Goal: Task Accomplishment & Management: Use online tool/utility

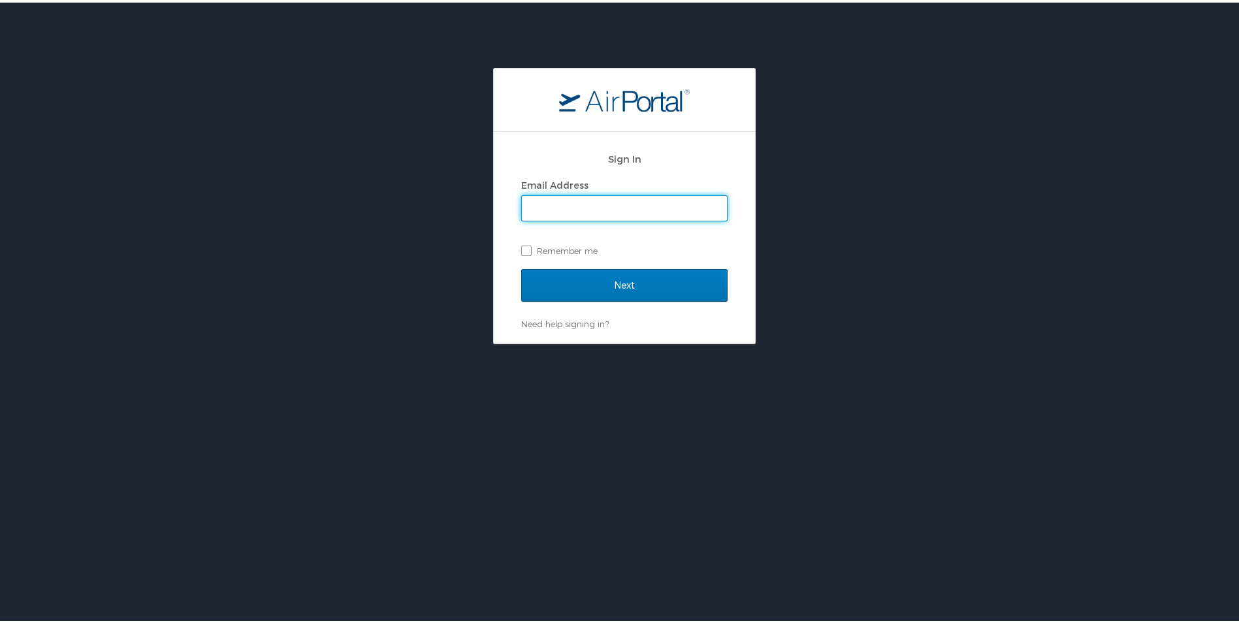
click at [578, 203] on input "Email Address" at bounding box center [624, 205] width 205 height 25
type input "BrownE@ag.louisiana.gov"
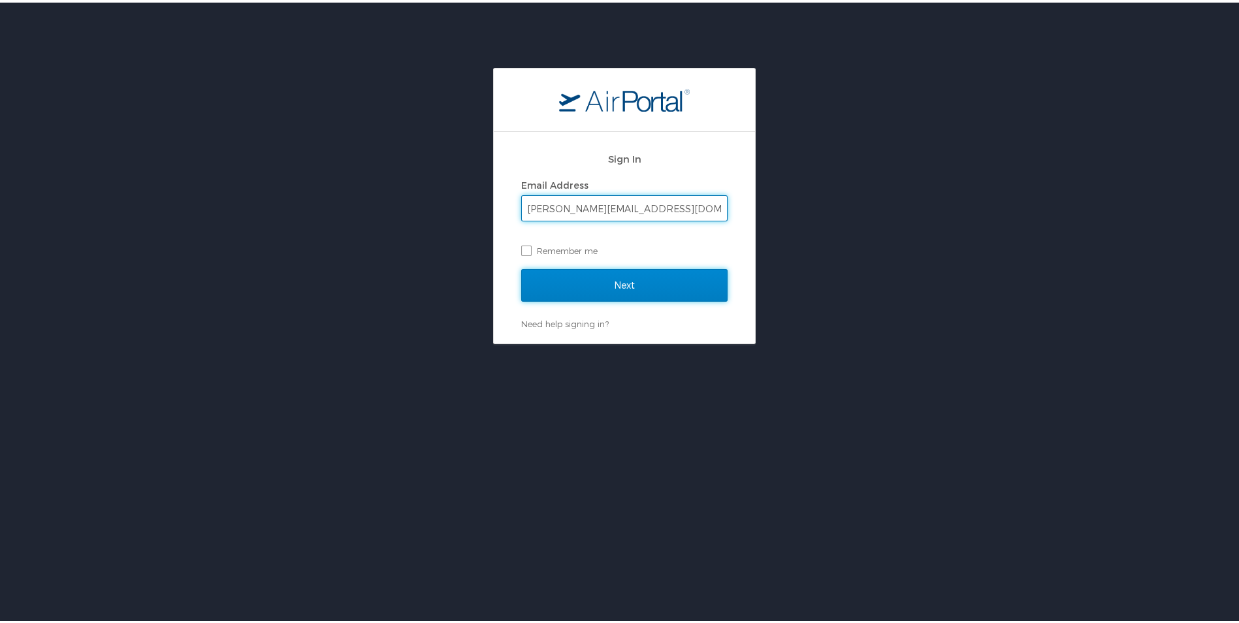
click at [623, 282] on input "Next" at bounding box center [624, 283] width 206 height 33
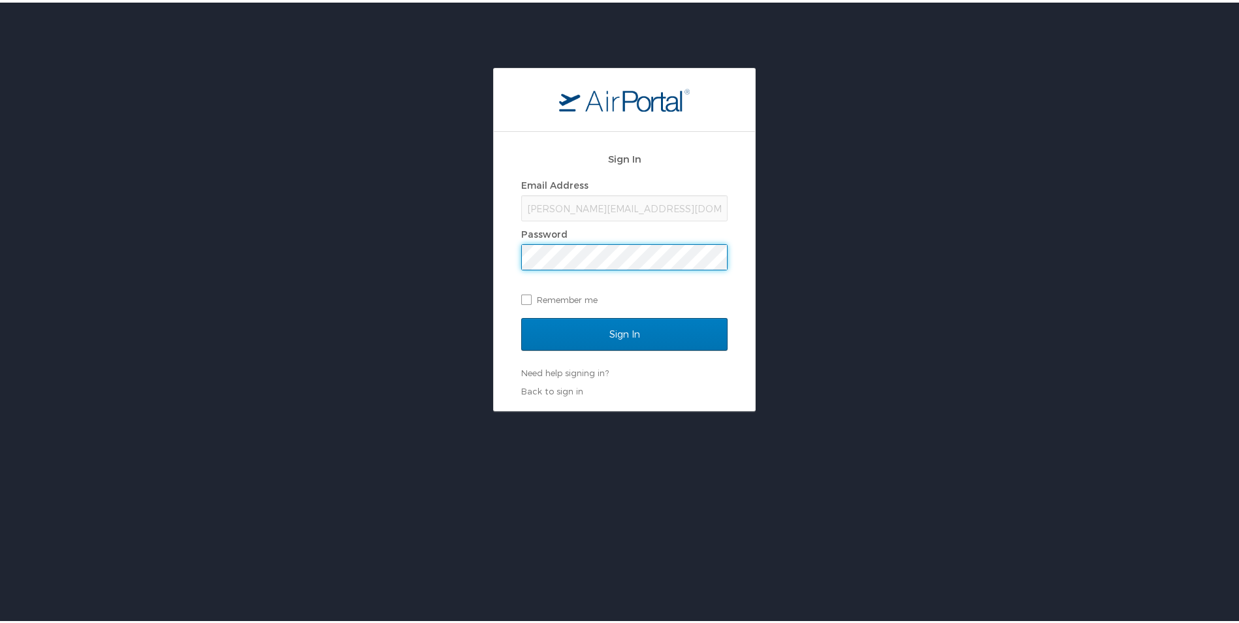
click at [521, 316] on input "Sign In" at bounding box center [624, 332] width 206 height 33
